Goal: Task Accomplishment & Management: Use online tool/utility

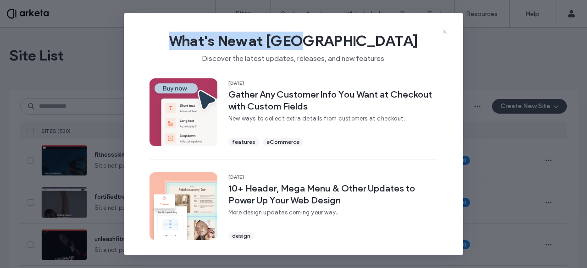
click at [443, 30] on div "What's New at [GEOGRAPHIC_DATA] Discover the latest updates, releases, and new …" at bounding box center [293, 134] width 339 height 242
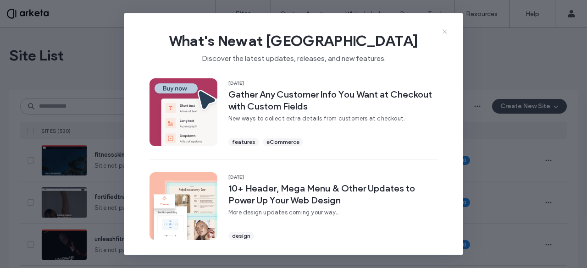
click at [443, 30] on icon at bounding box center [444, 31] width 7 height 7
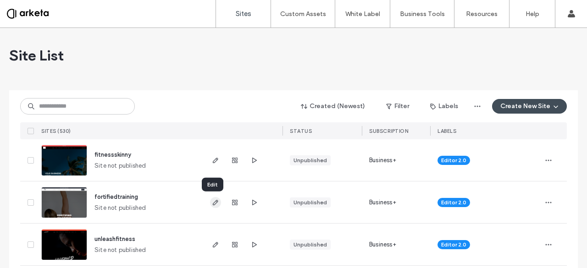
click at [213, 205] on use "button" at bounding box center [215, 202] width 5 height 5
